Goal: Information Seeking & Learning: Learn about a topic

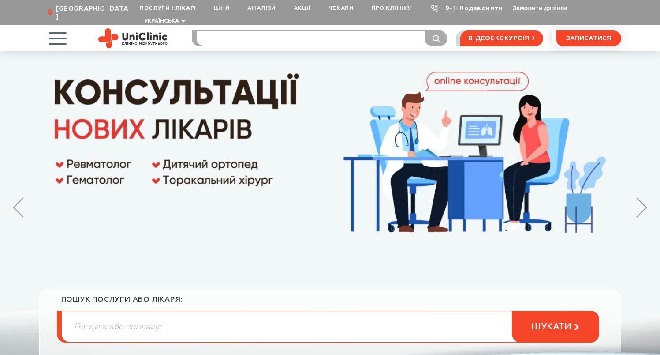
click at [317, 31] on input "search" at bounding box center [322, 38] width 251 height 15
type input "vfv"
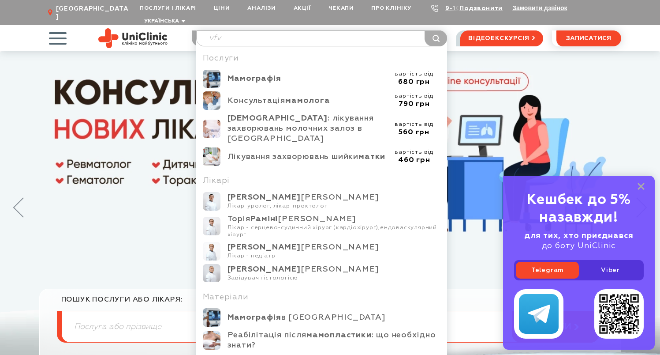
click at [276, 31] on input "vfv" at bounding box center [322, 38] width 251 height 15
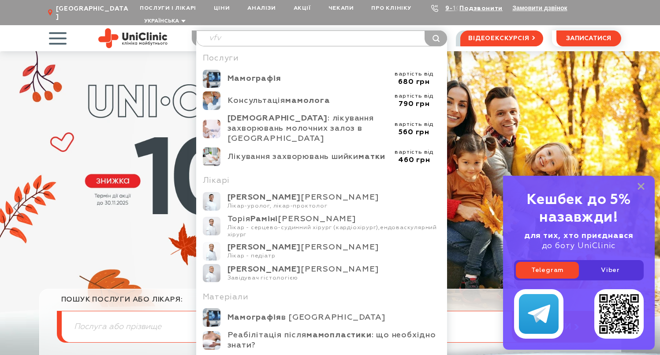
click at [275, 31] on input "vfv" at bounding box center [322, 38] width 251 height 15
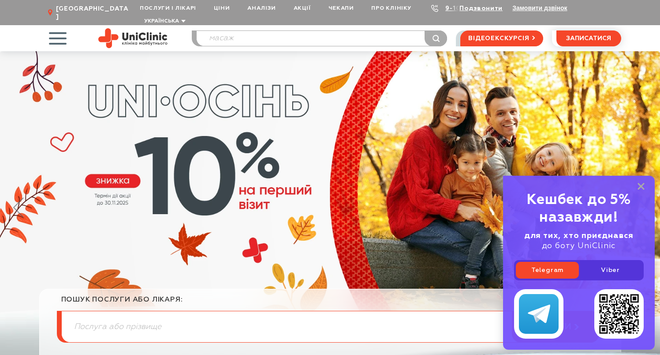
type input "масаж"
click at [425, 30] on button "submit" at bounding box center [436, 38] width 22 height 16
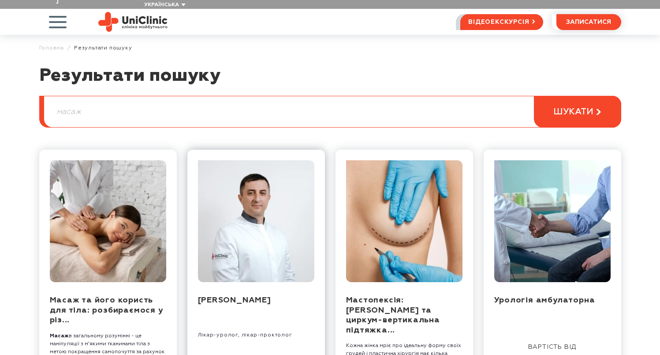
scroll to position [149, 0]
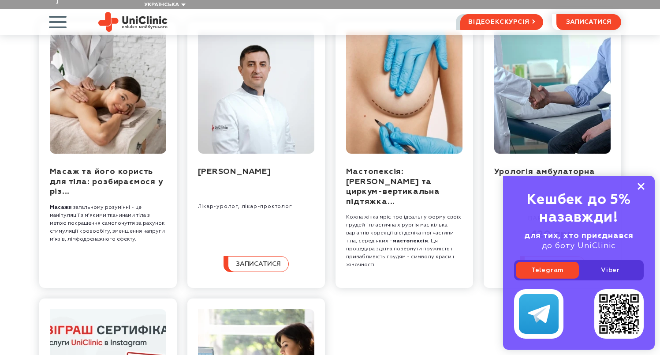
click at [642, 187] on rect at bounding box center [641, 186] width 7 height 7
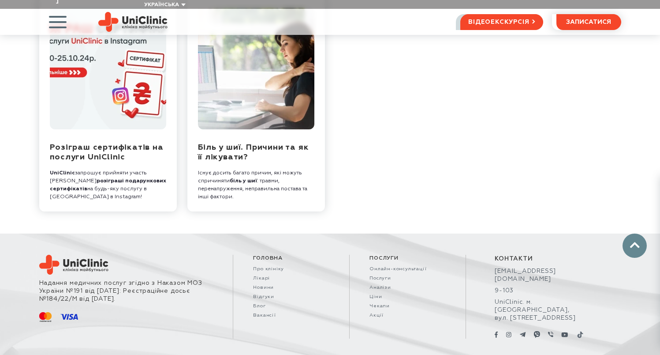
scroll to position [452, 0]
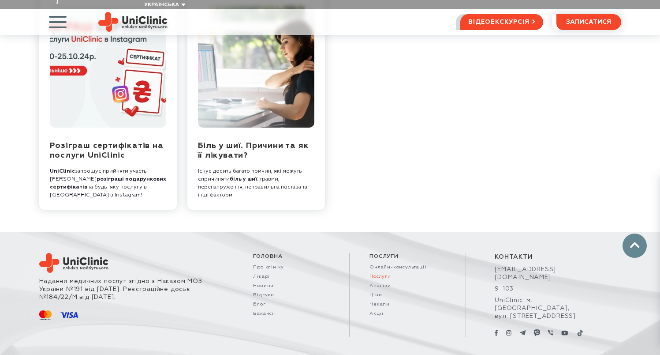
click at [383, 274] on link "Послуги" at bounding box center [408, 277] width 76 height 6
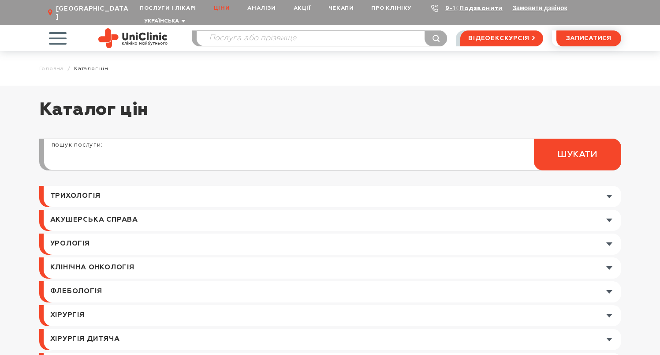
click at [197, 152] on input "search" at bounding box center [332, 159] width 577 height 21
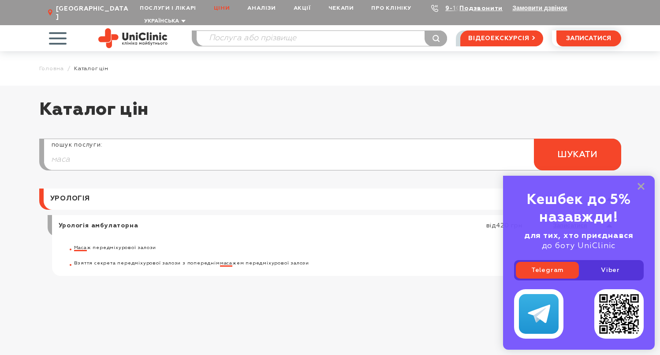
type input "маса"
click at [116, 245] on div "Маса ж передміхурової залози" at bounding box center [310, 248] width 472 height 7
click at [645, 184] on div "Кешбек до 5% назавжди! для тих, хто приєднався до боту UniClinic Telegram Viber" at bounding box center [579, 263] width 152 height 174
click at [637, 186] on div "Кешбек до 5% назавжди! для тих, хто приєднався до боту UniClinic Telegram Viber" at bounding box center [579, 263] width 152 height 174
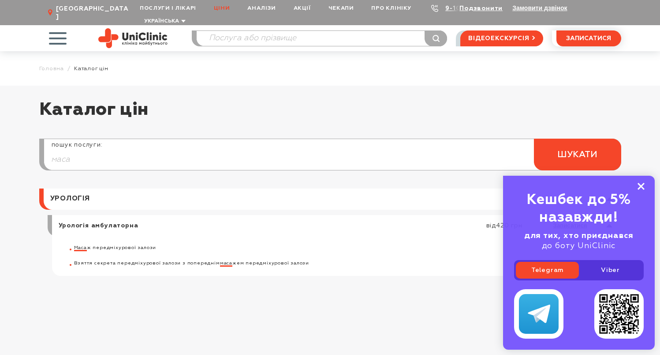
click at [642, 187] on rect at bounding box center [641, 186] width 7 height 7
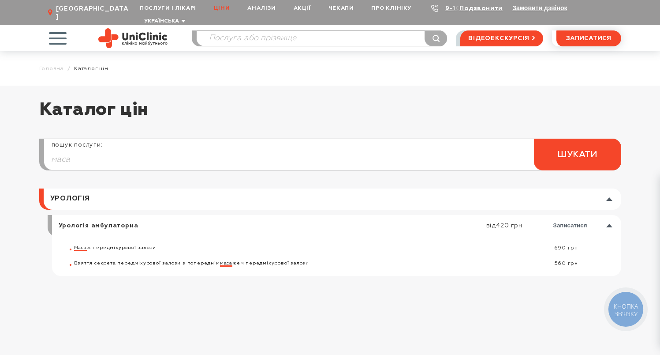
click at [93, 149] on input "маса" at bounding box center [332, 159] width 577 height 21
click at [64, 29] on span "button" at bounding box center [57, 38] width 37 height 37
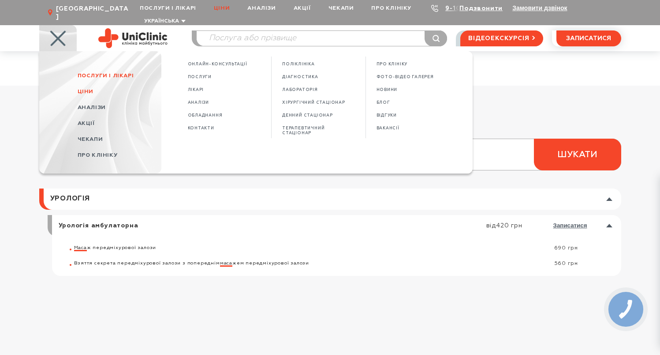
click at [104, 73] on span "Послуги і лікарі" at bounding box center [106, 76] width 56 height 6
click at [113, 70] on span "Послуги і лікарі" at bounding box center [120, 76] width 84 height 16
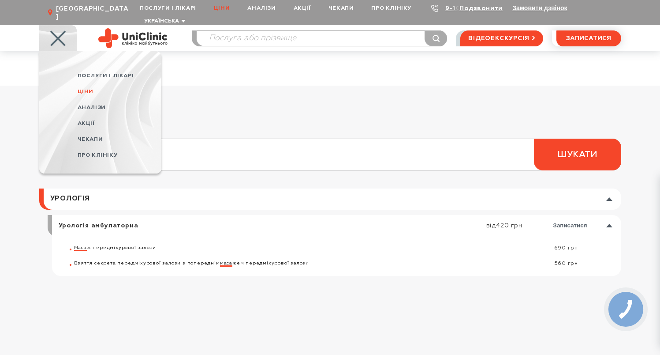
click at [116, 73] on span "Послуги і лікарі" at bounding box center [106, 76] width 56 height 6
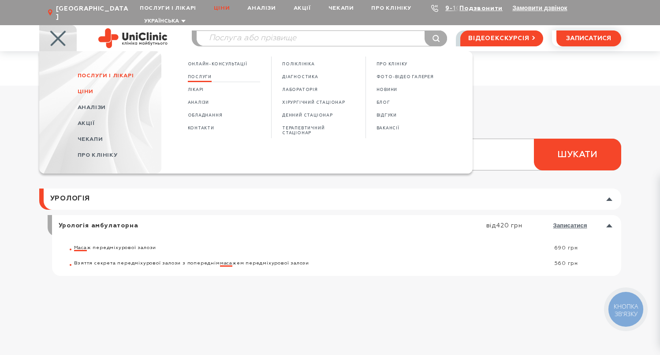
click at [205, 75] on span "Послуги" at bounding box center [200, 77] width 24 height 5
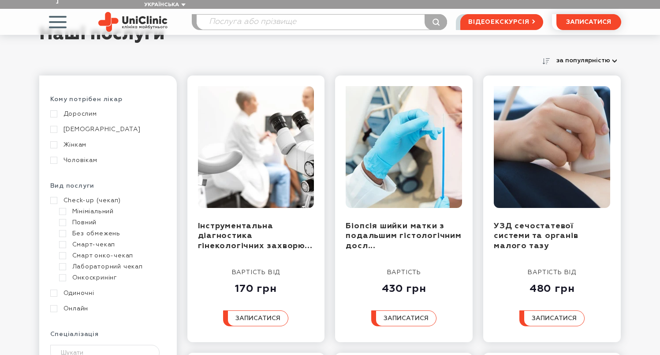
scroll to position [101, 0]
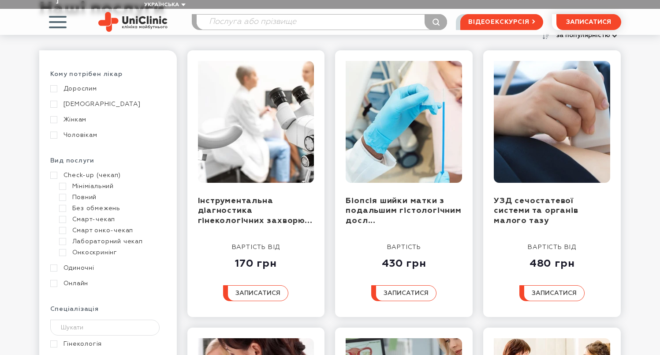
click at [73, 131] on link "Чоловікам" at bounding box center [106, 135] width 113 height 8
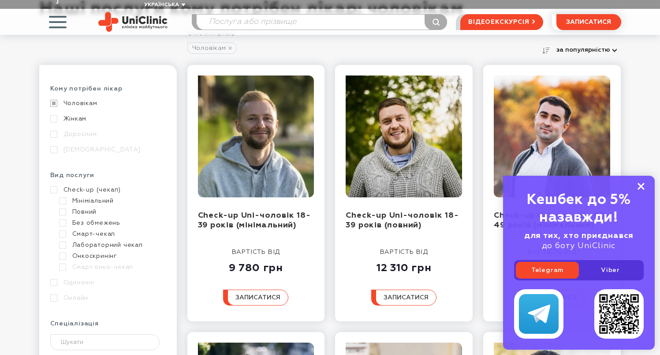
click at [642, 188] on rect at bounding box center [641, 186] width 7 height 7
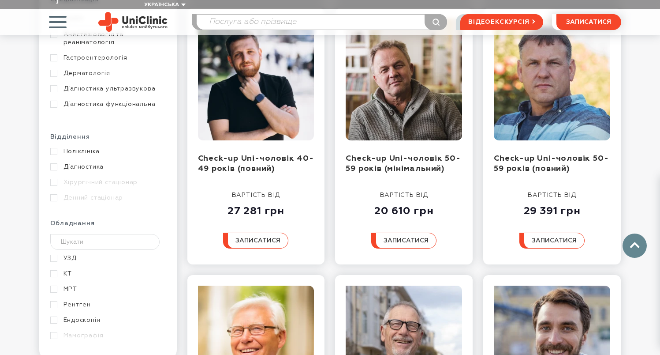
scroll to position [469, 0]
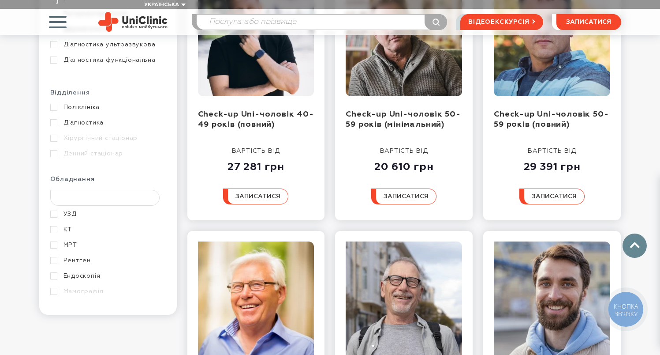
click at [104, 190] on input "text" at bounding box center [105, 198] width 110 height 16
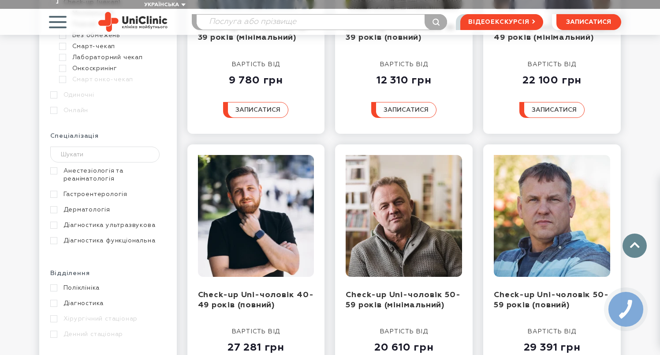
scroll to position [274, 0]
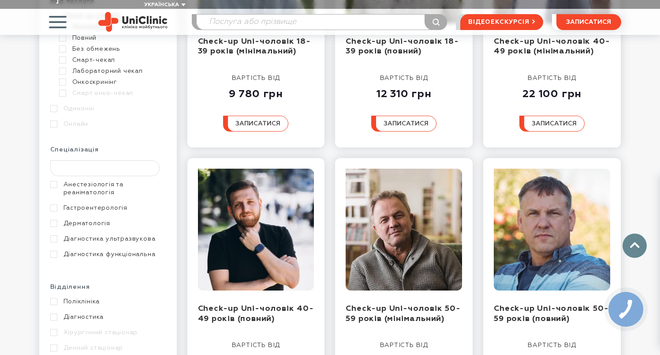
click at [126, 160] on input "text" at bounding box center [105, 168] width 110 height 16
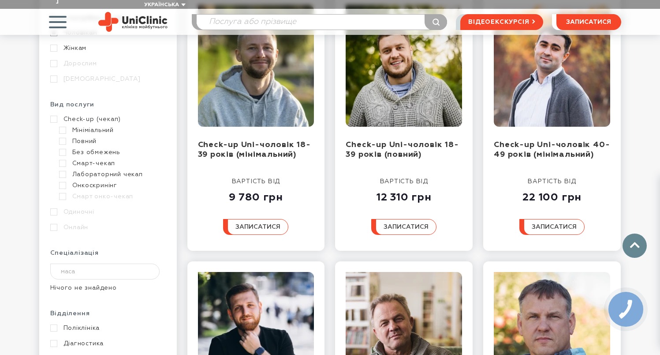
scroll to position [45, 0]
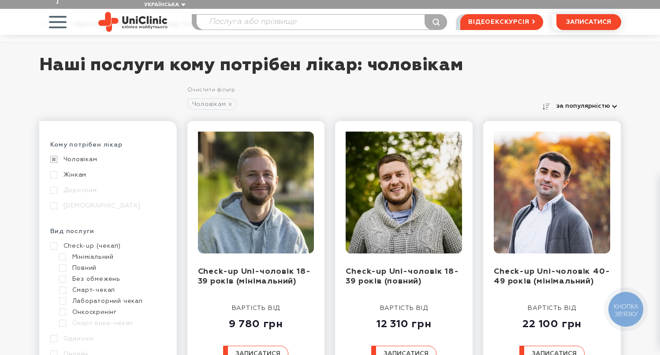
type input "маса"
click at [293, 16] on input "search" at bounding box center [322, 22] width 251 height 15
type input "масаж"
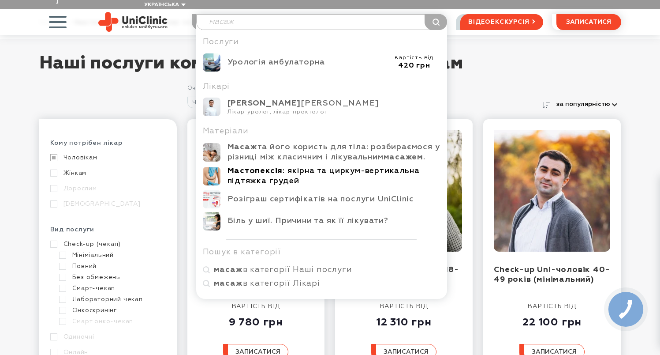
scroll to position [58, 0]
